Goal: Information Seeking & Learning: Learn about a topic

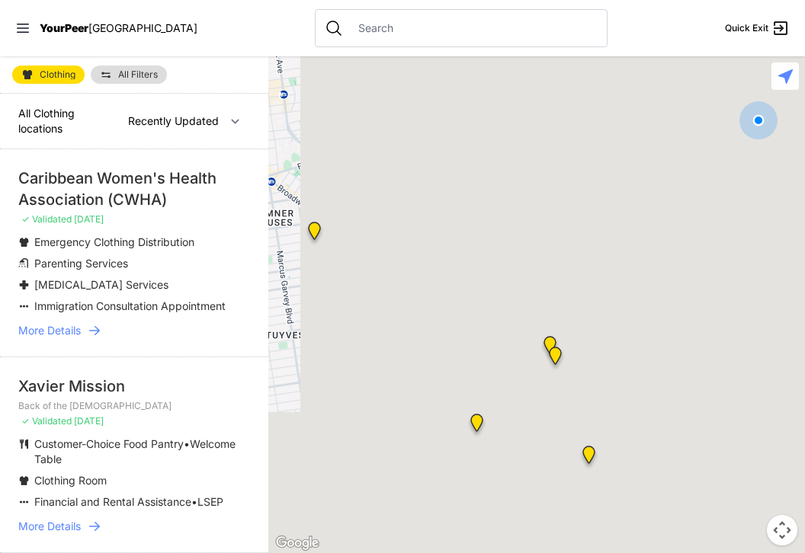
select select "nearby"
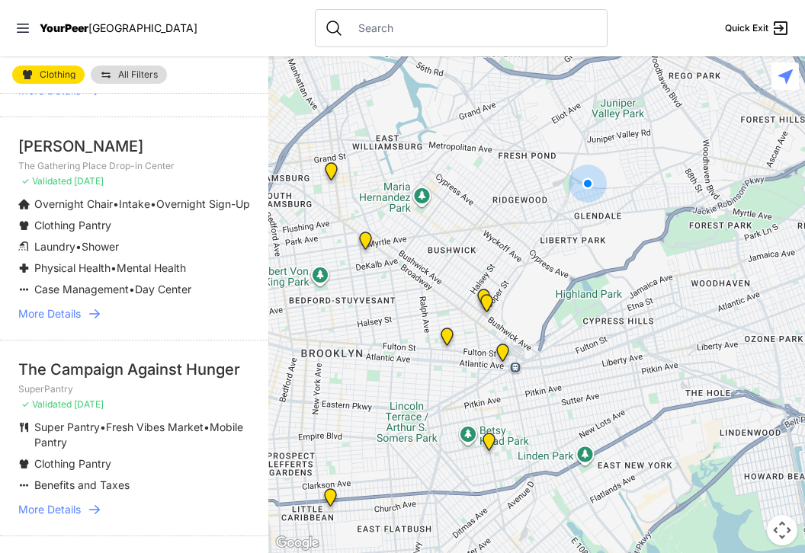
scroll to position [405, 0]
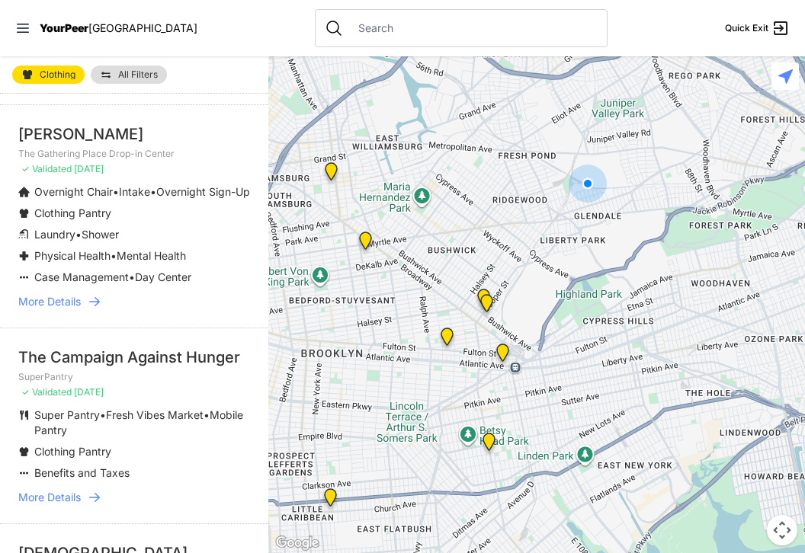
click at [65, 309] on span "More Details" at bounding box center [49, 301] width 62 height 15
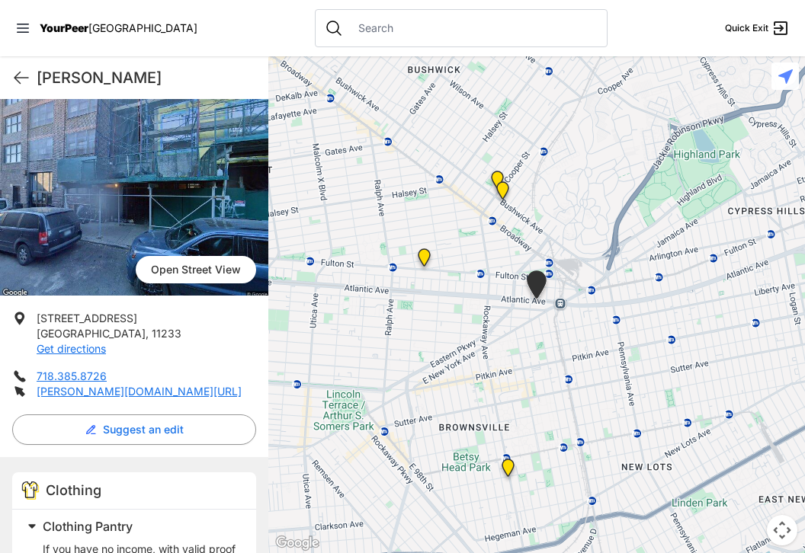
scroll to position [98, 0]
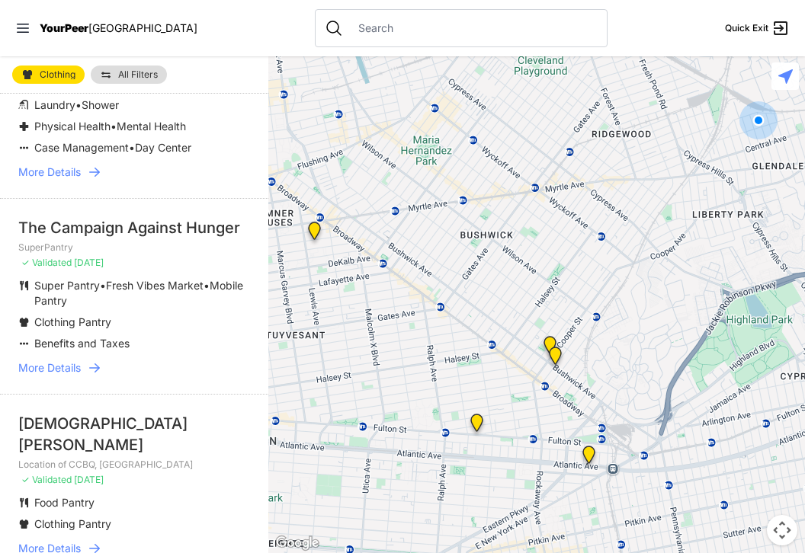
scroll to position [566, 0]
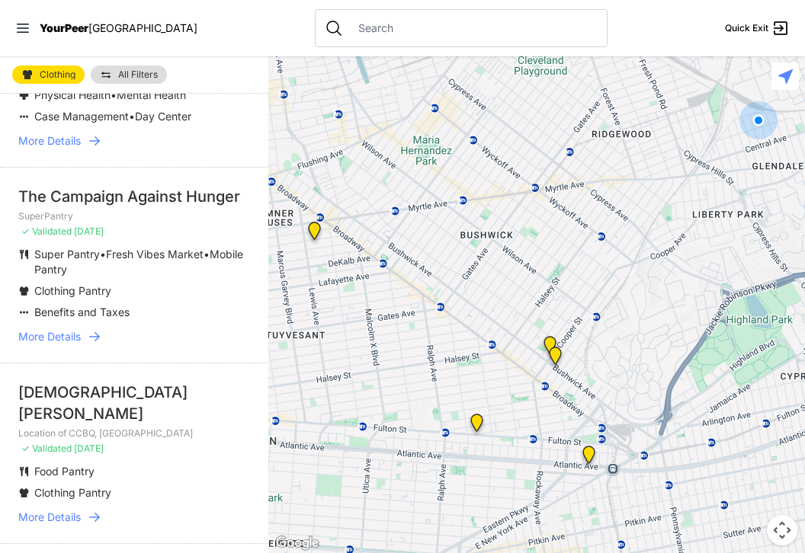
click at [75, 344] on span "More Details" at bounding box center [49, 336] width 62 height 15
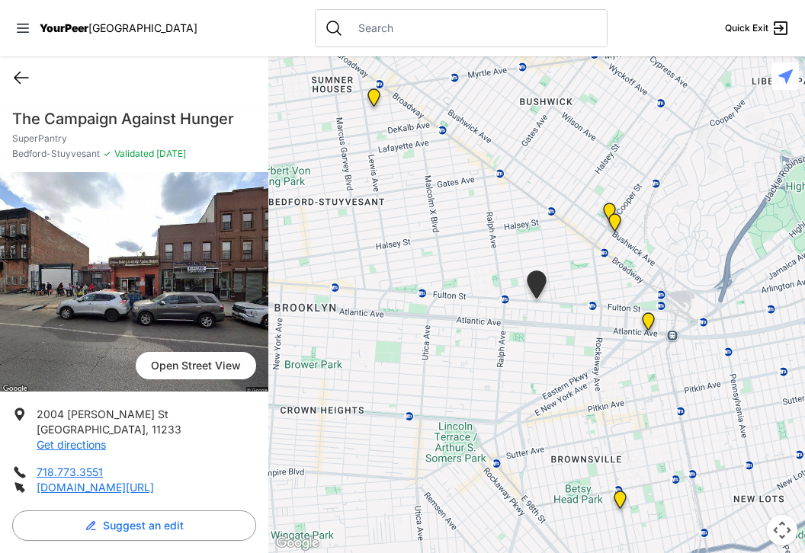
click at [21, 81] on icon at bounding box center [21, 78] width 18 height 18
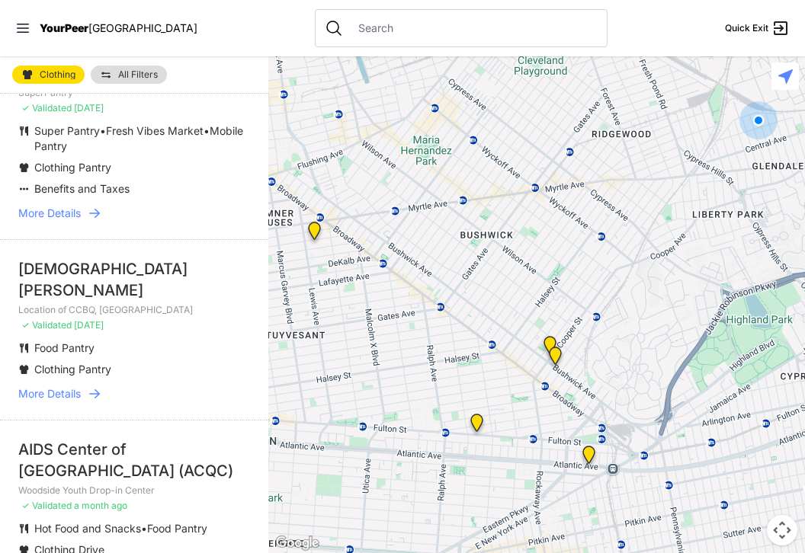
scroll to position [700, 0]
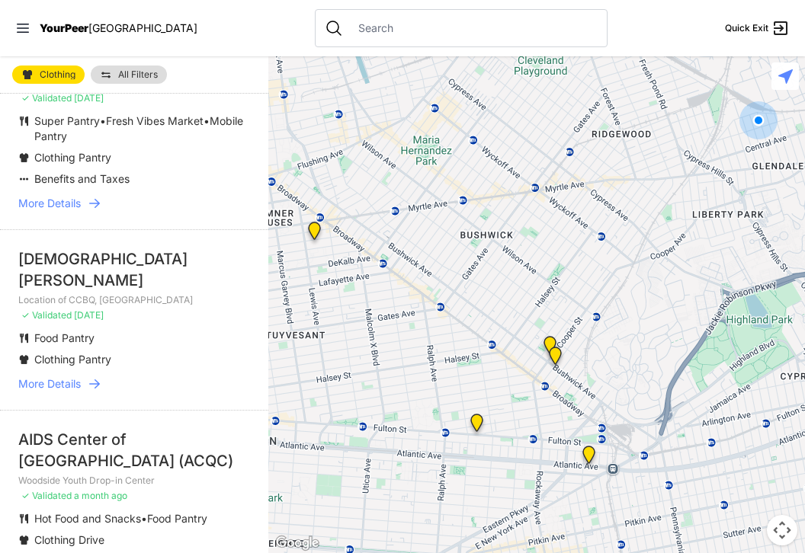
click at [52, 392] on span "More Details" at bounding box center [49, 383] width 62 height 15
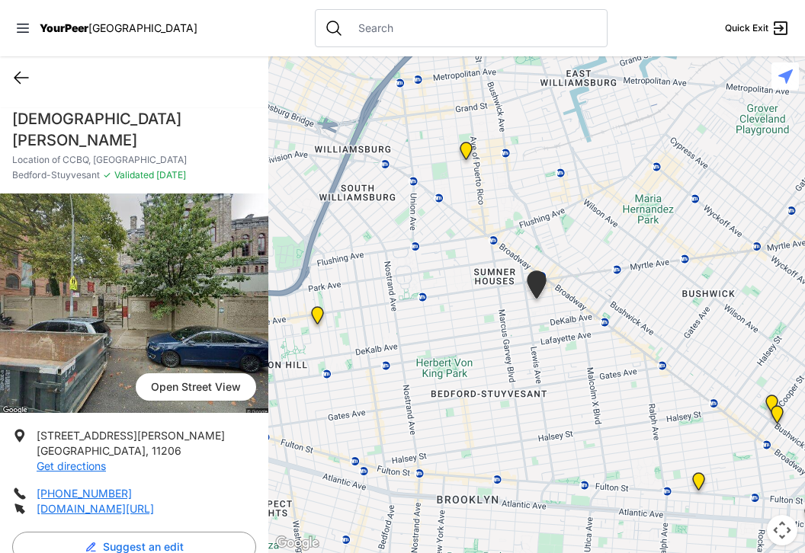
click at [19, 75] on icon at bounding box center [21, 78] width 18 height 18
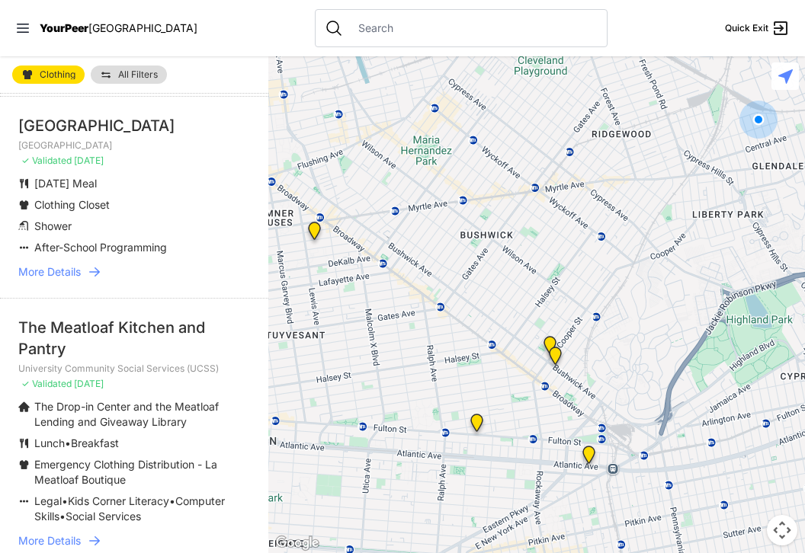
scroll to position [3082, 0]
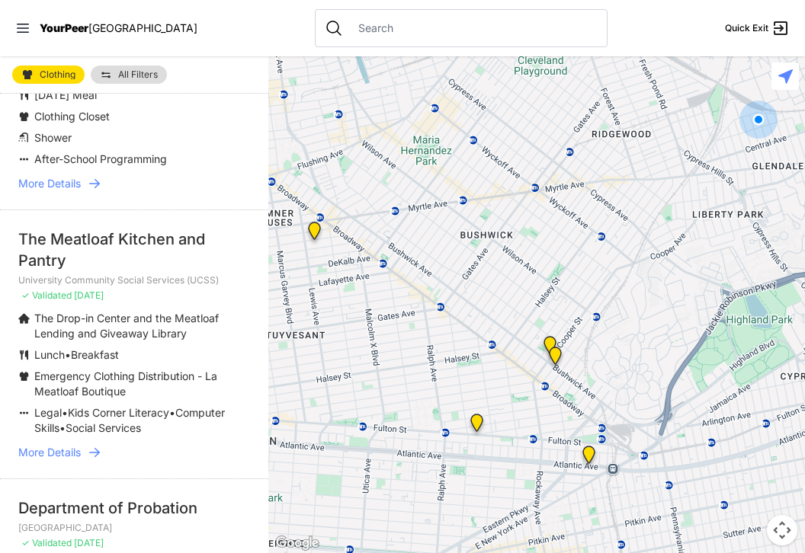
click at [51, 460] on span "More Details" at bounding box center [49, 452] width 62 height 15
